Goal: Transaction & Acquisition: Purchase product/service

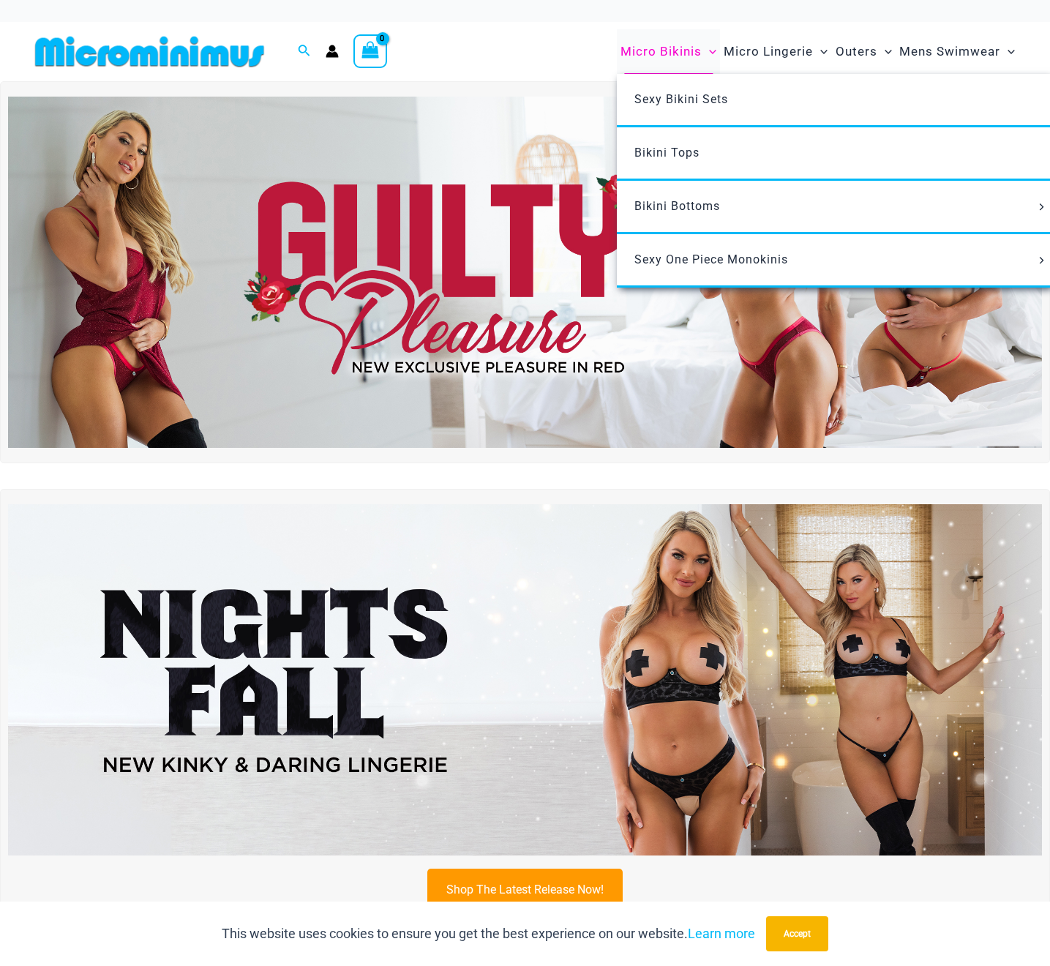
click at [679, 50] on span "Micro Bikinis" at bounding box center [661, 51] width 81 height 37
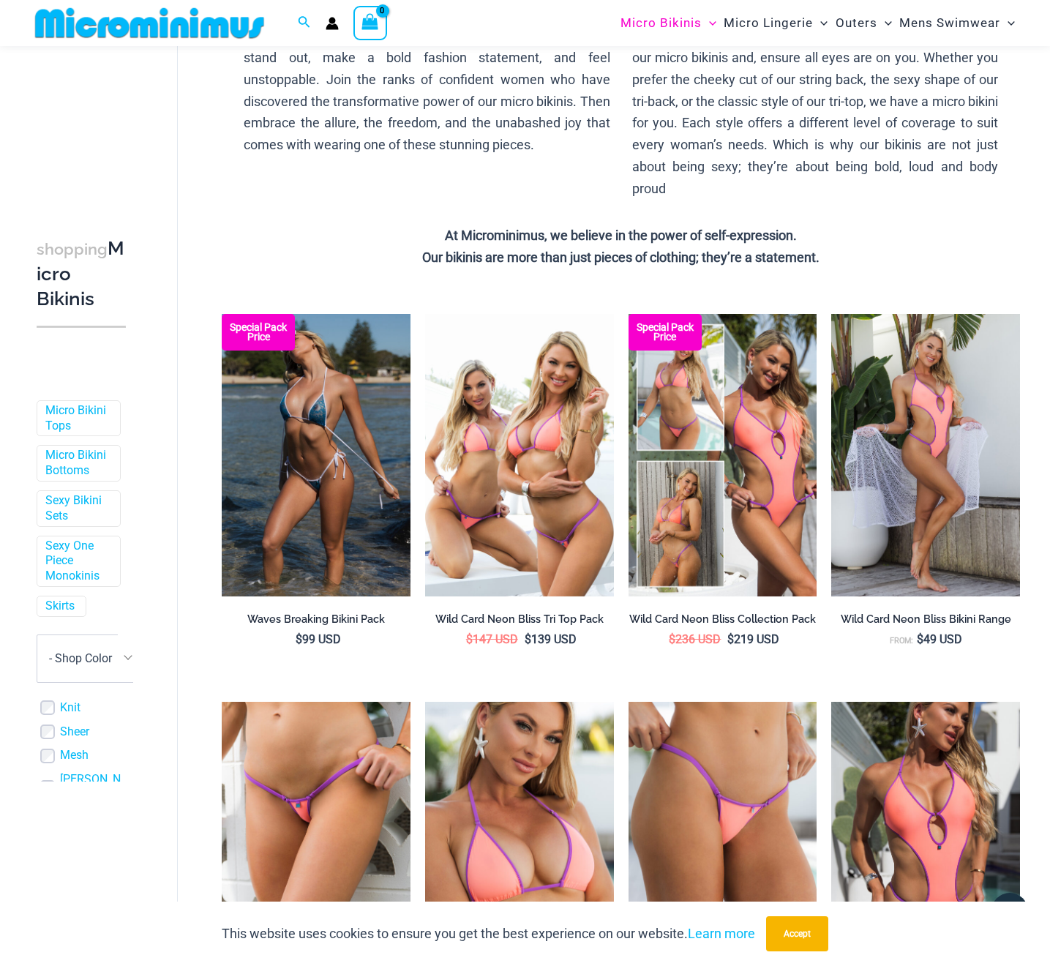
scroll to position [213, 0]
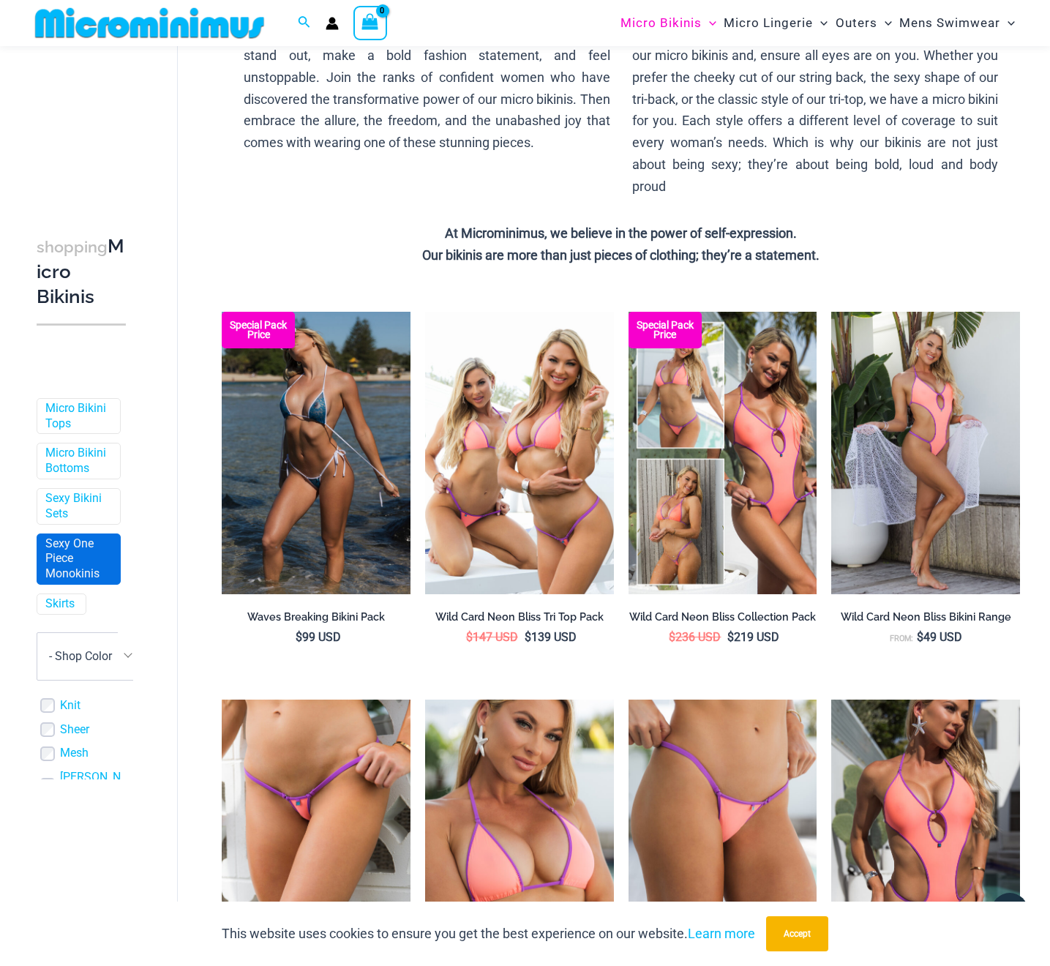
click at [50, 549] on link "Sexy One Piece Monokinis" at bounding box center [77, 558] width 64 height 45
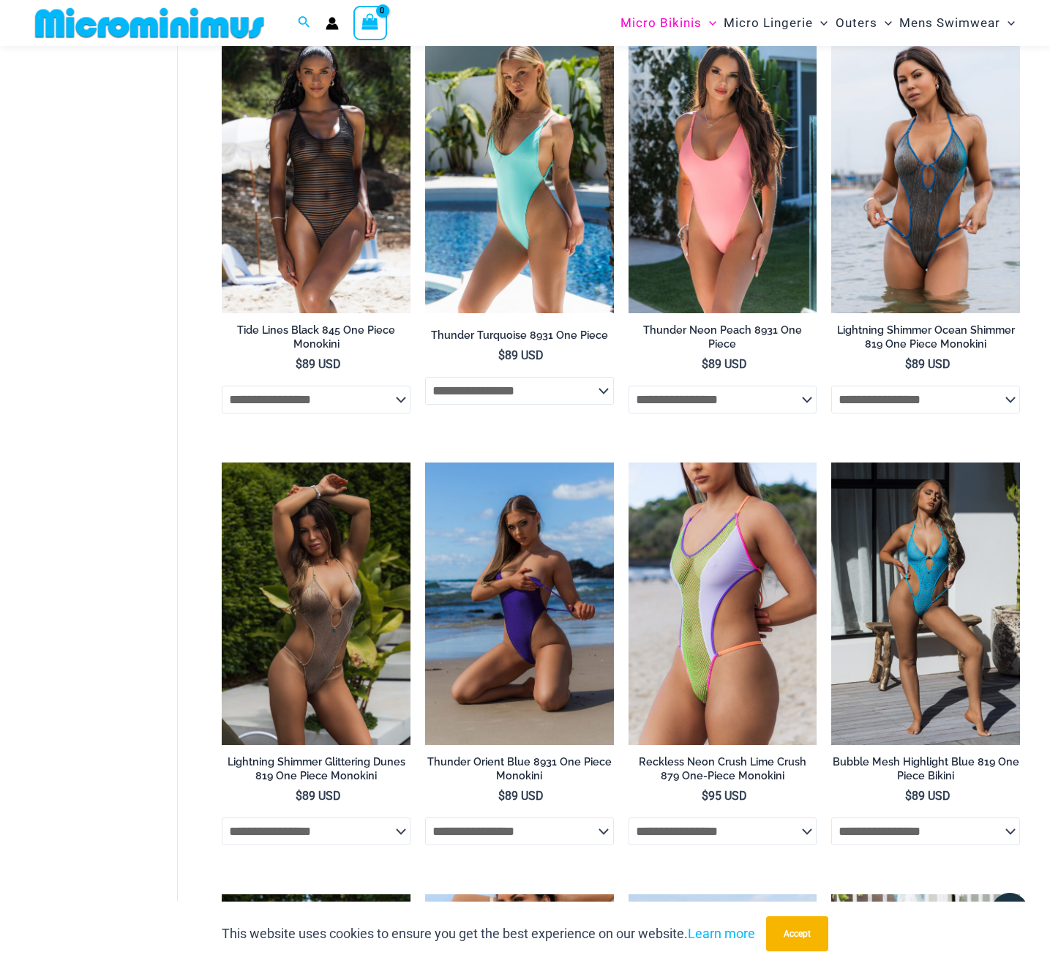
scroll to position [2252, 0]
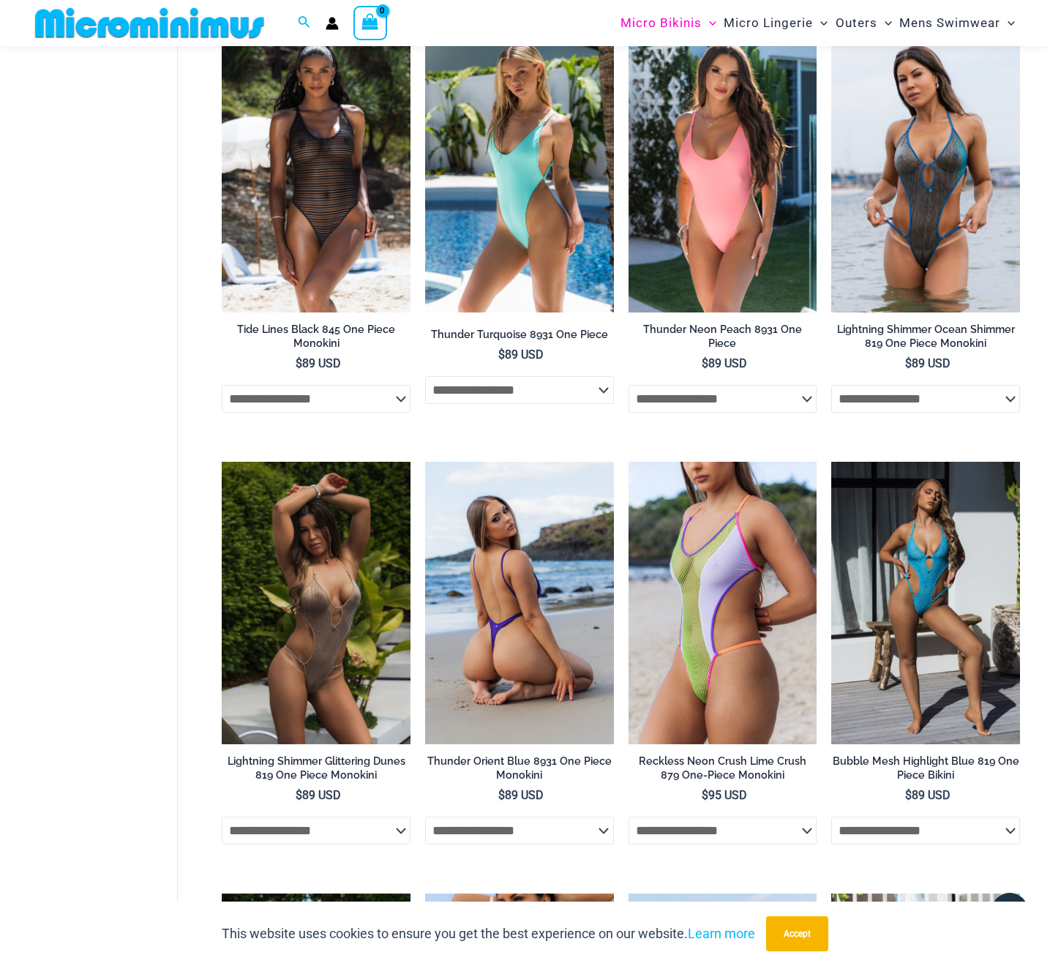
click at [498, 651] on img at bounding box center [519, 603] width 189 height 283
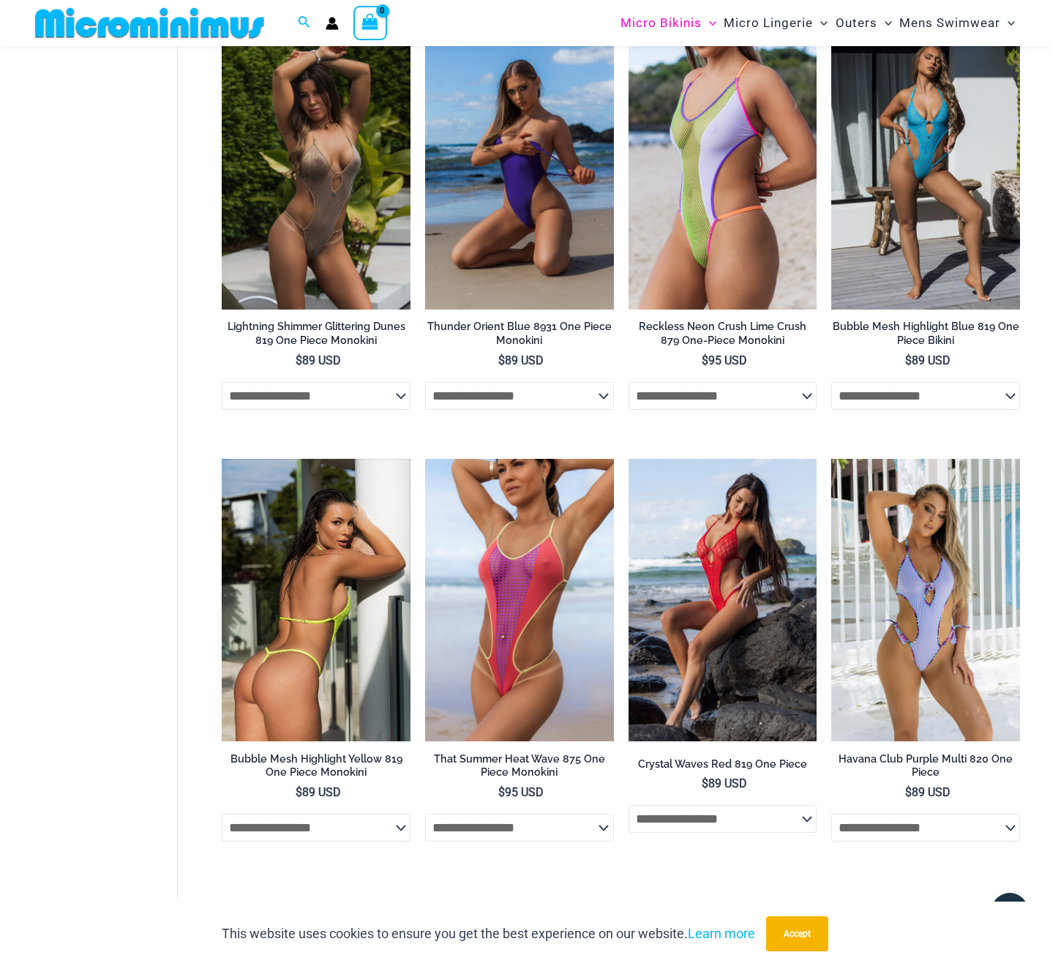
scroll to position [2684, 0]
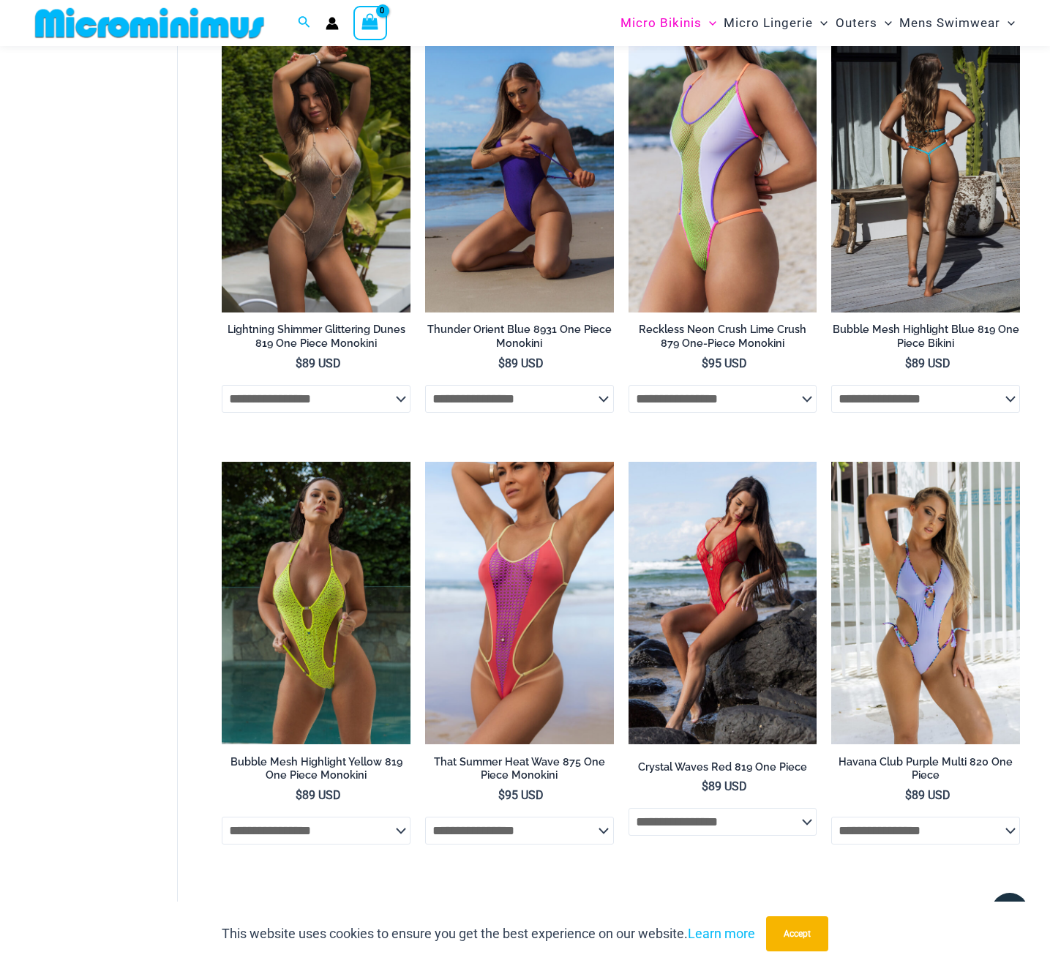
click at [849, 266] on img at bounding box center [925, 171] width 189 height 283
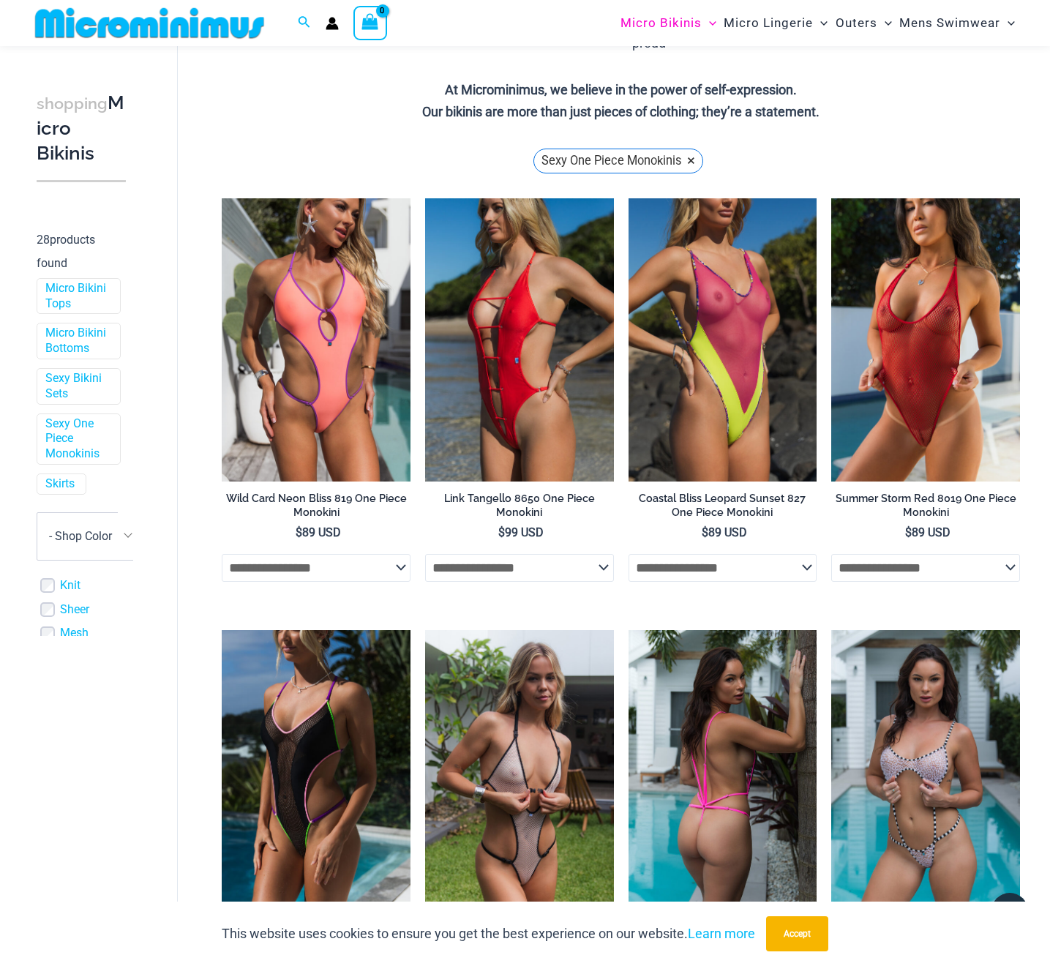
scroll to position [356, 0]
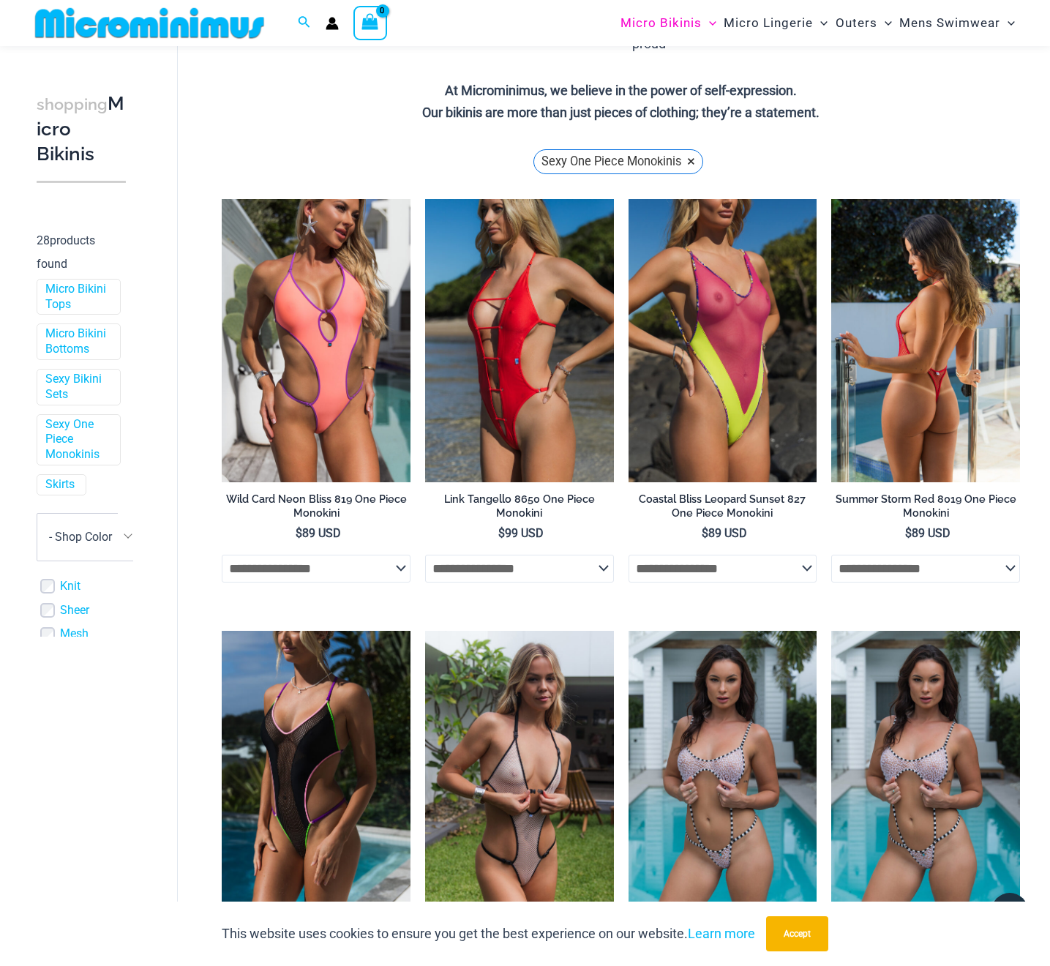
click at [876, 388] on img at bounding box center [925, 340] width 189 height 283
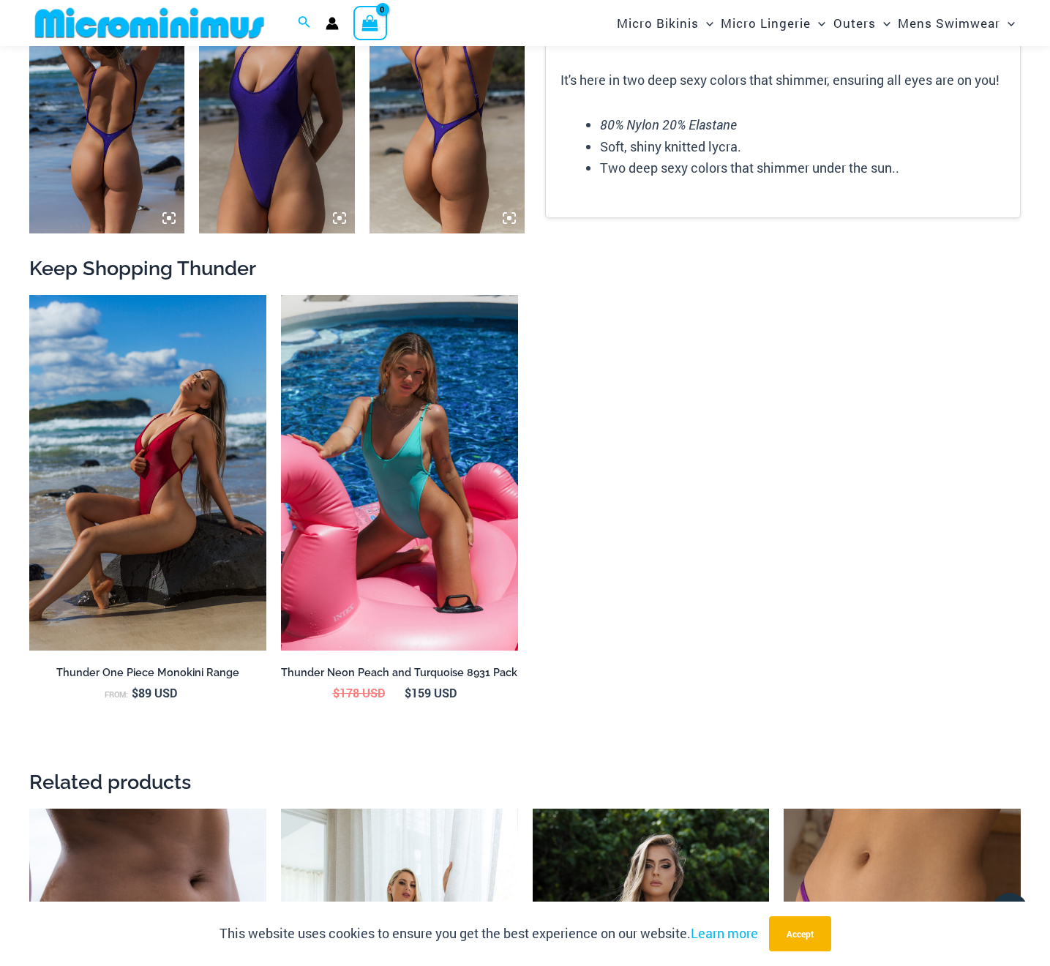
scroll to position [1143, 0]
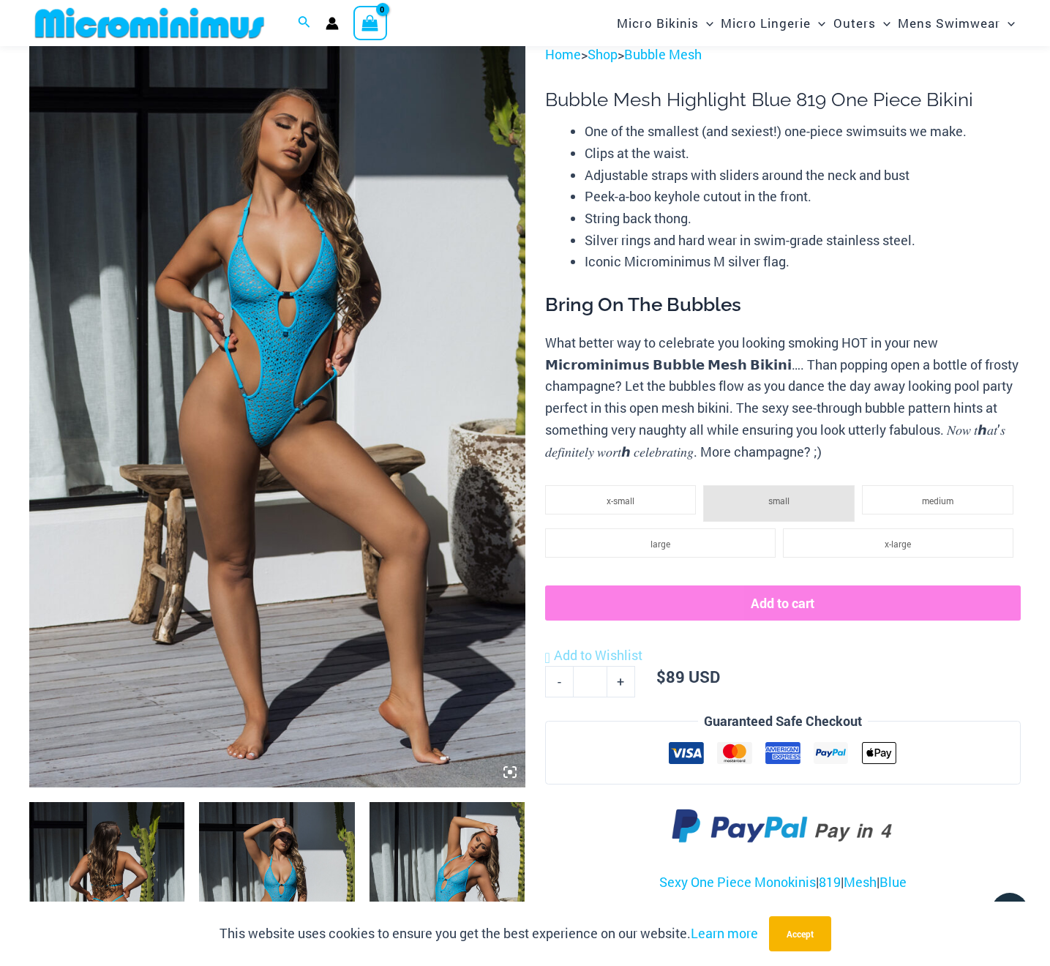
scroll to position [151, 0]
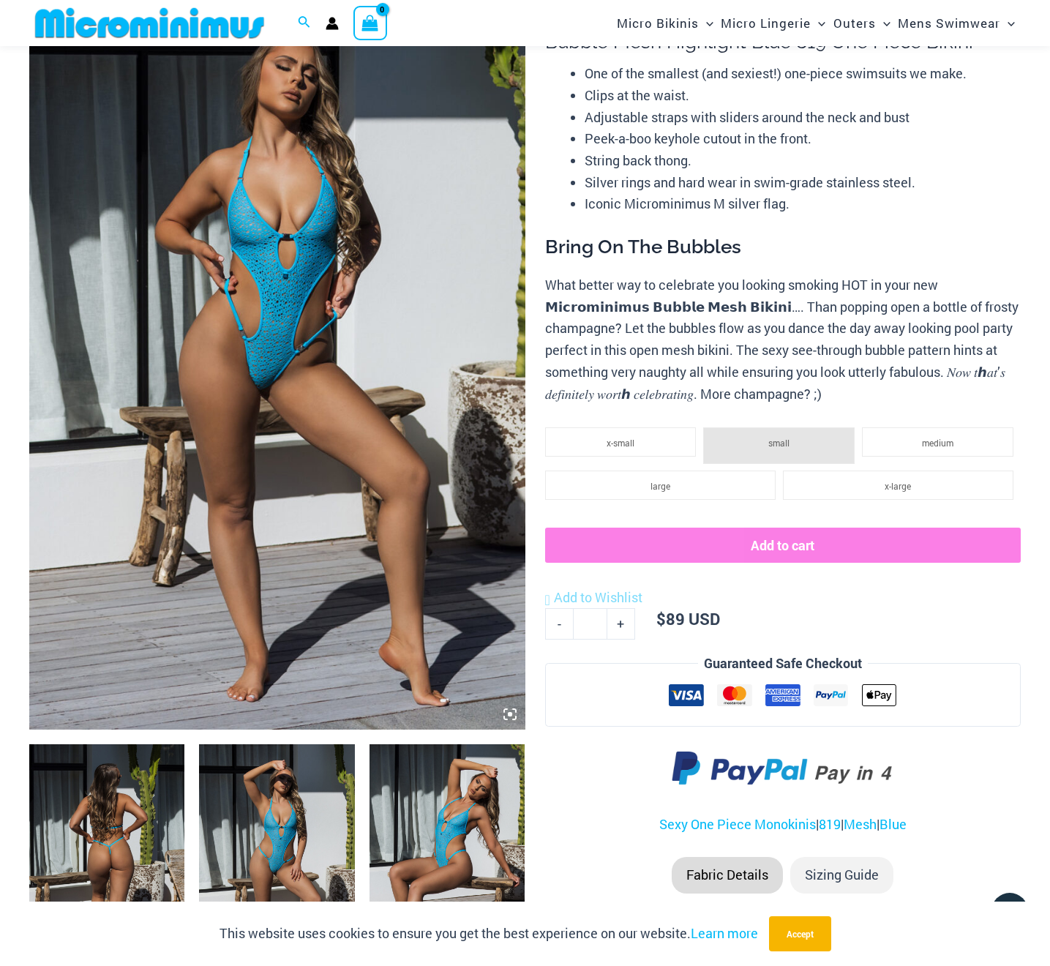
click at [252, 619] on img at bounding box center [277, 357] width 496 height 743
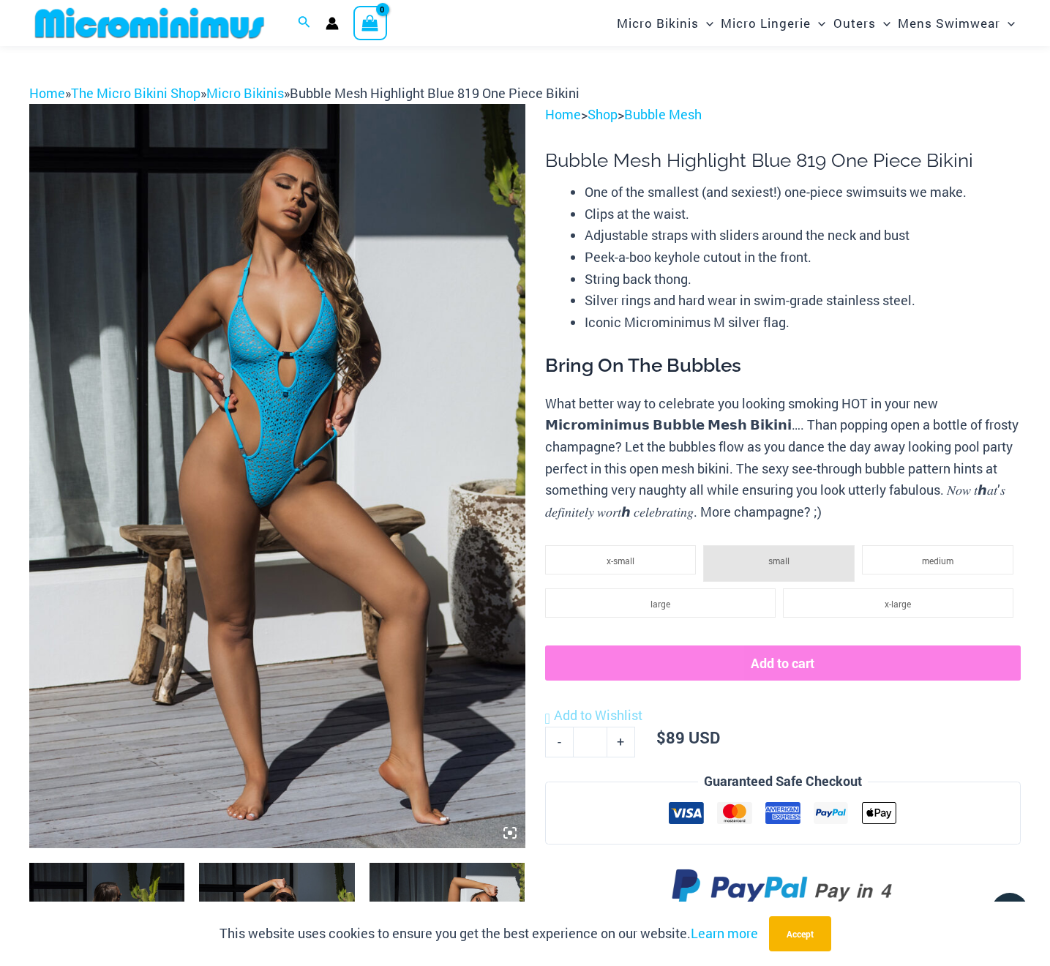
scroll to position [29, 0]
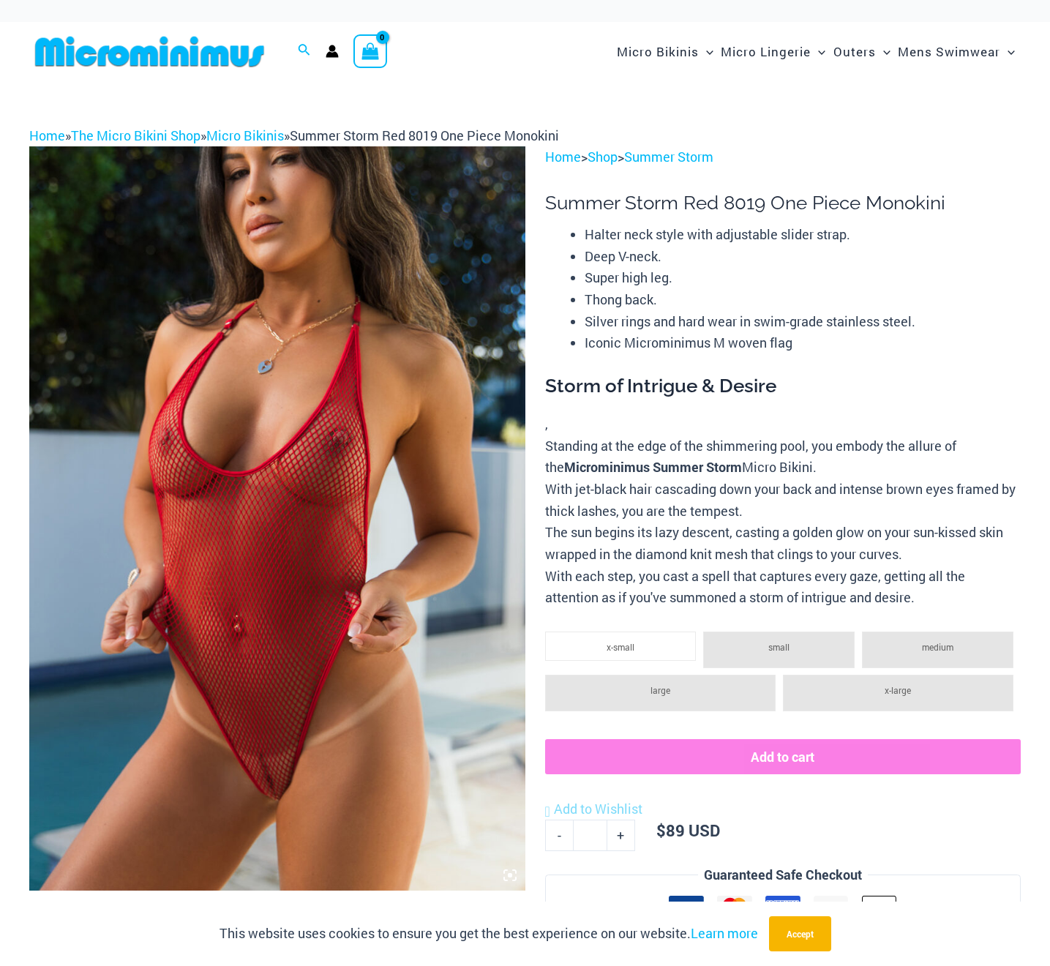
click at [254, 666] on img at bounding box center [277, 517] width 496 height 743
